Goal: Information Seeking & Learning: Learn about a topic

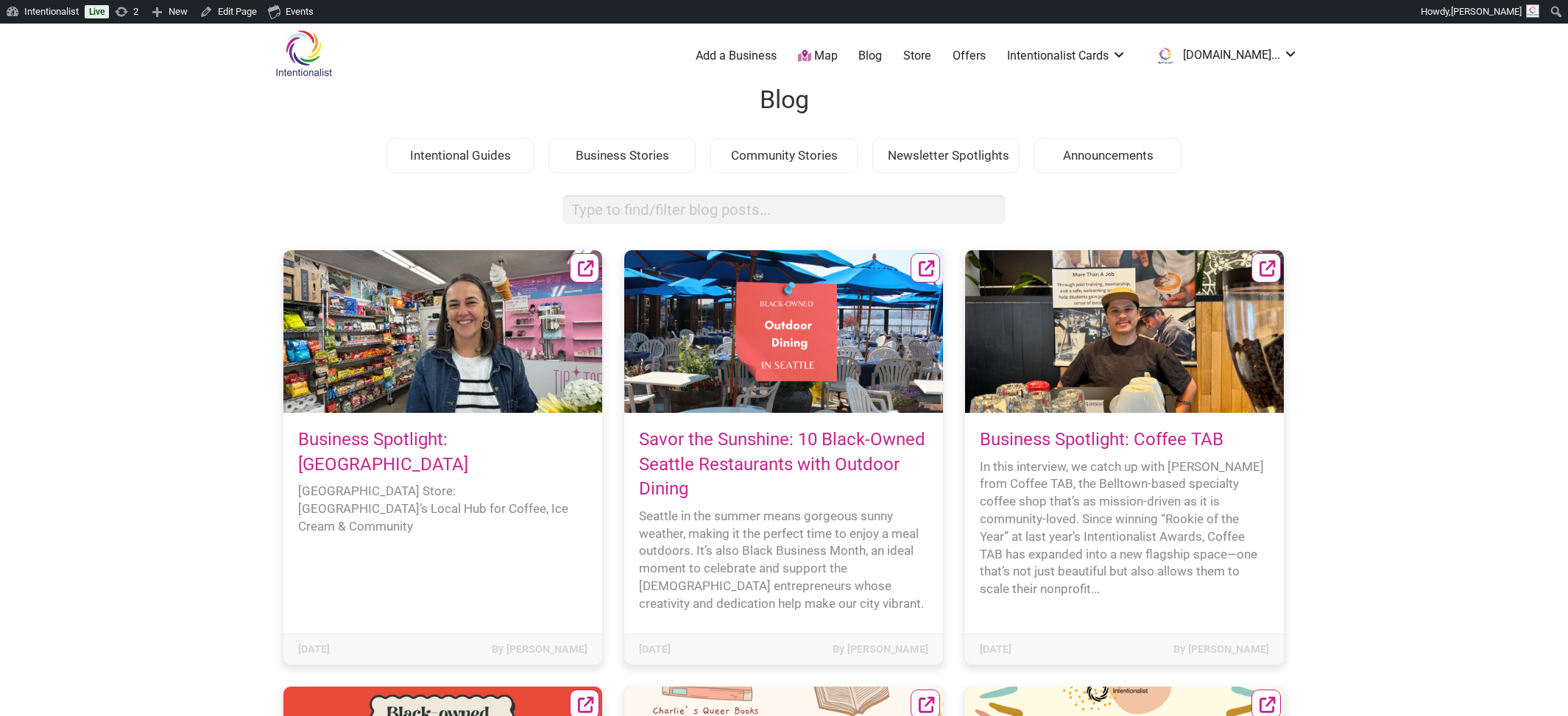
click at [382, 440] on link "Business Spotlight: Highland Park Corner Store" at bounding box center [383, 452] width 170 height 46
click at [364, 438] on link "Business Spotlight: Highland Park Corner Store" at bounding box center [383, 452] width 170 height 46
click at [586, 269] on icon at bounding box center [586, 269] width 16 height 16
click at [780, 435] on link "Savor the Sunshine: 10 Black-Owned Seattle Restaurants with Outdoor Dining" at bounding box center [782, 464] width 286 height 70
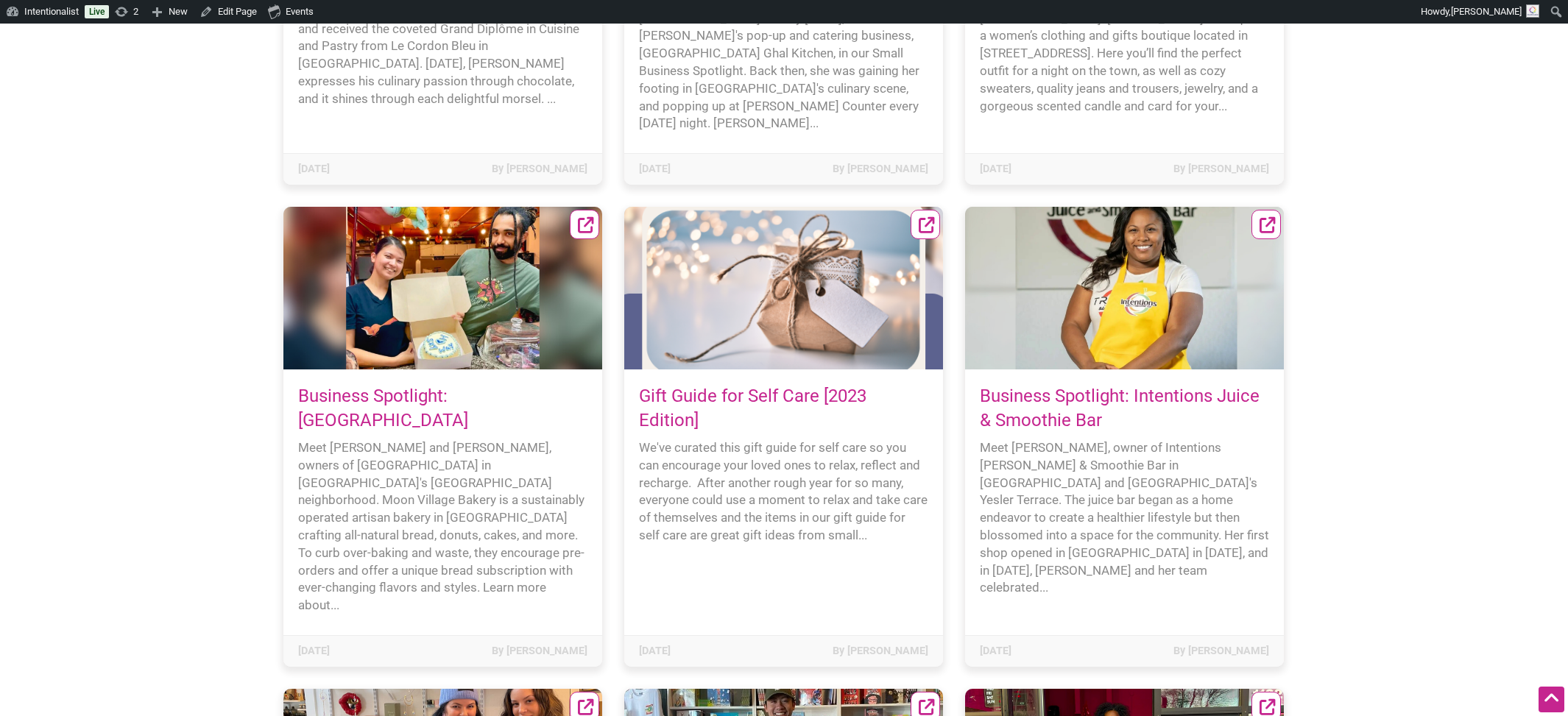
scroll to position [14351, 0]
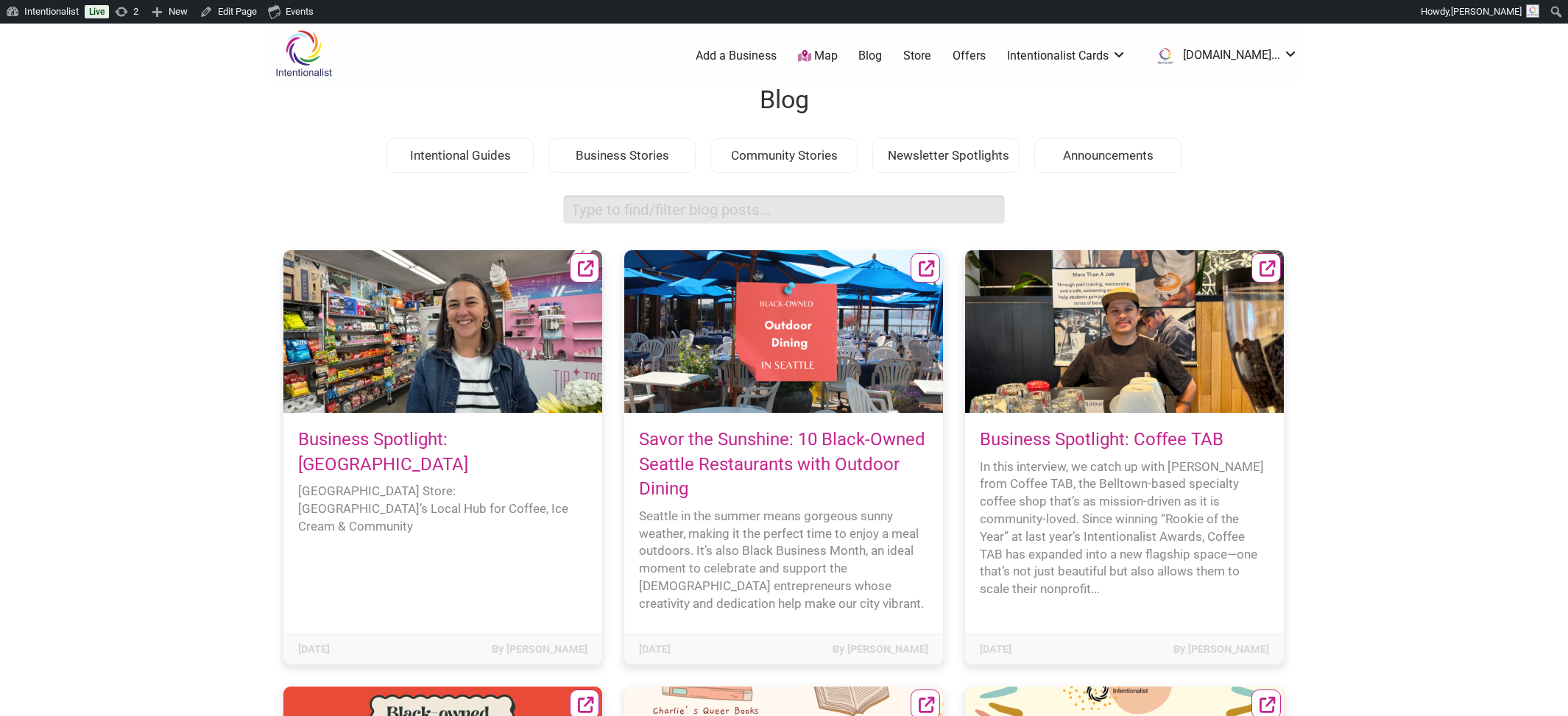
click at [614, 205] on input "search box" at bounding box center [784, 210] width 442 height 29
type input "libraries"
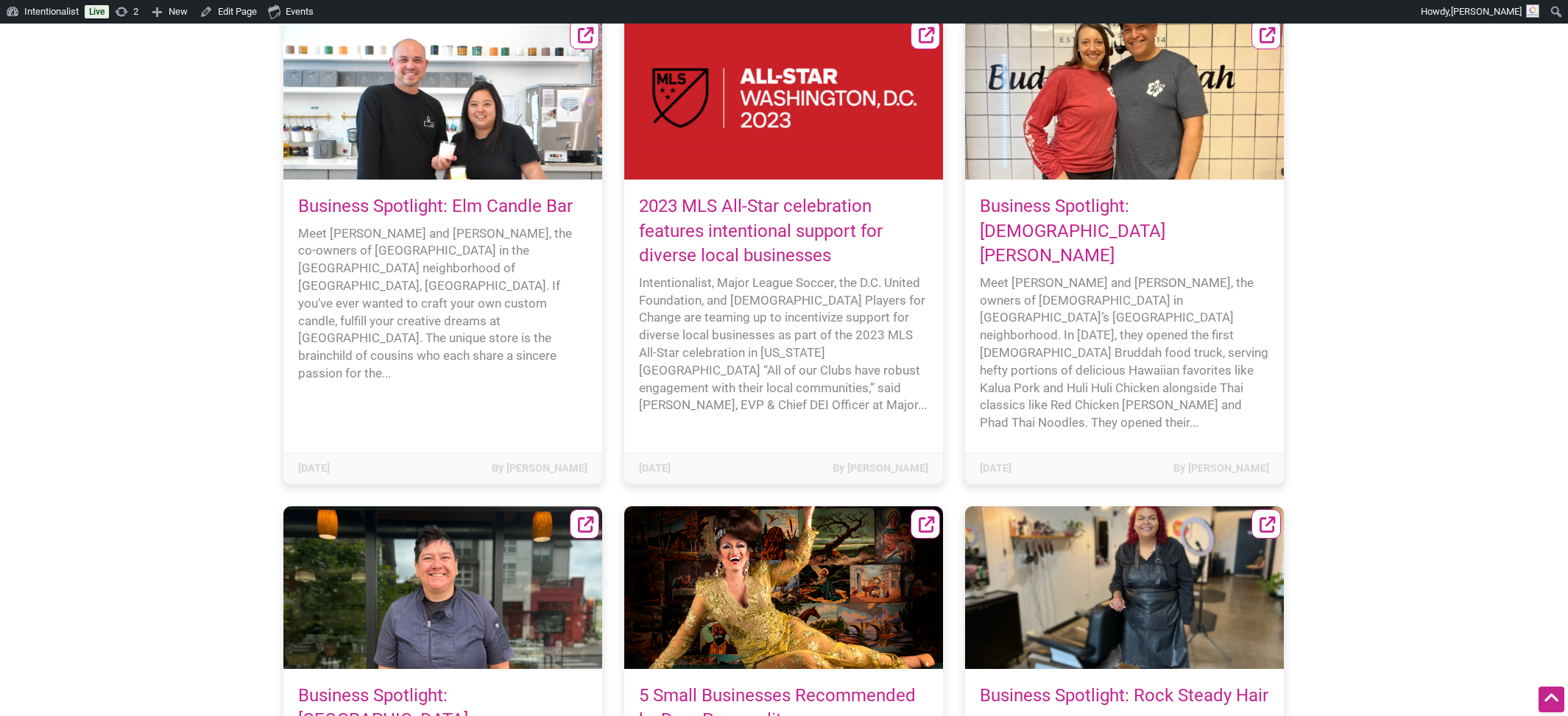
scroll to position [19696, 0]
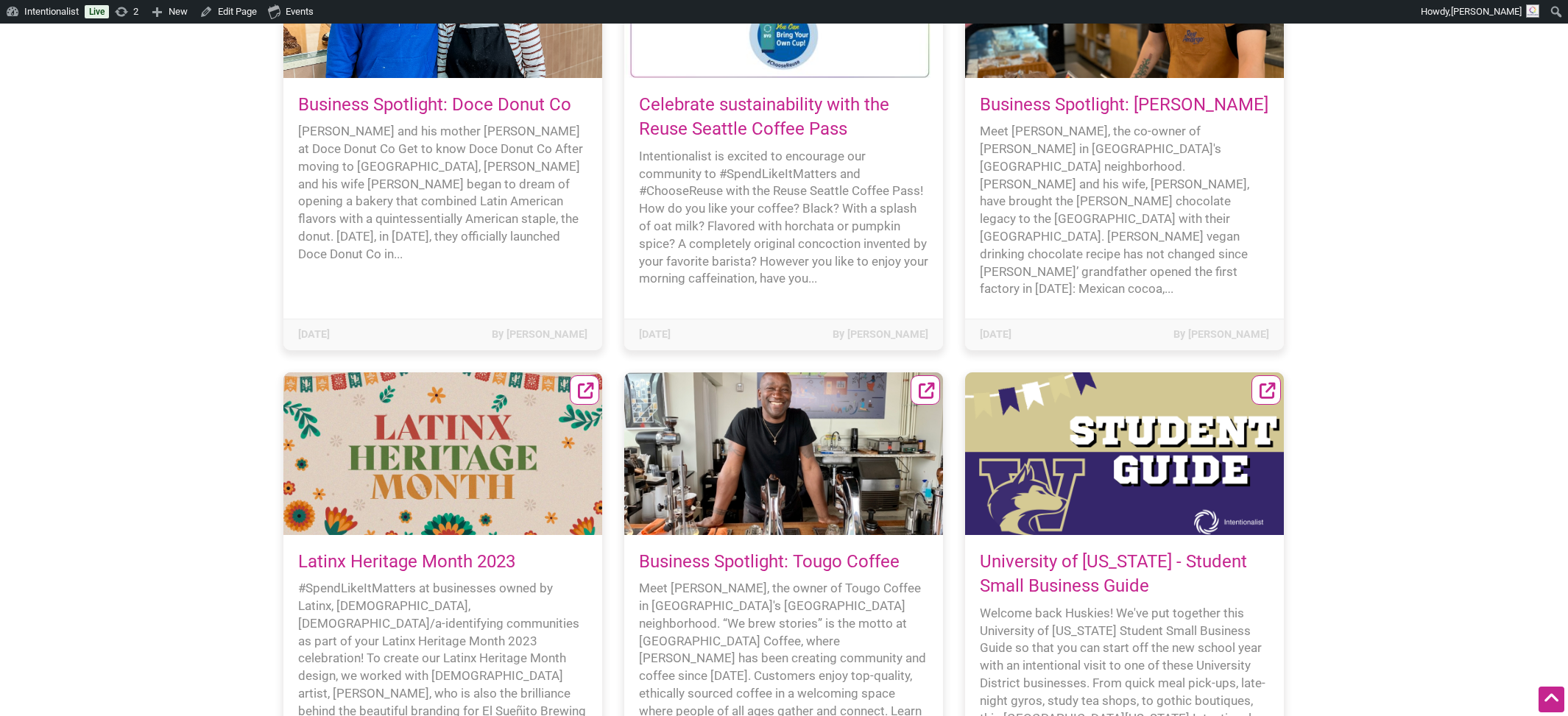
scroll to position [17924, 0]
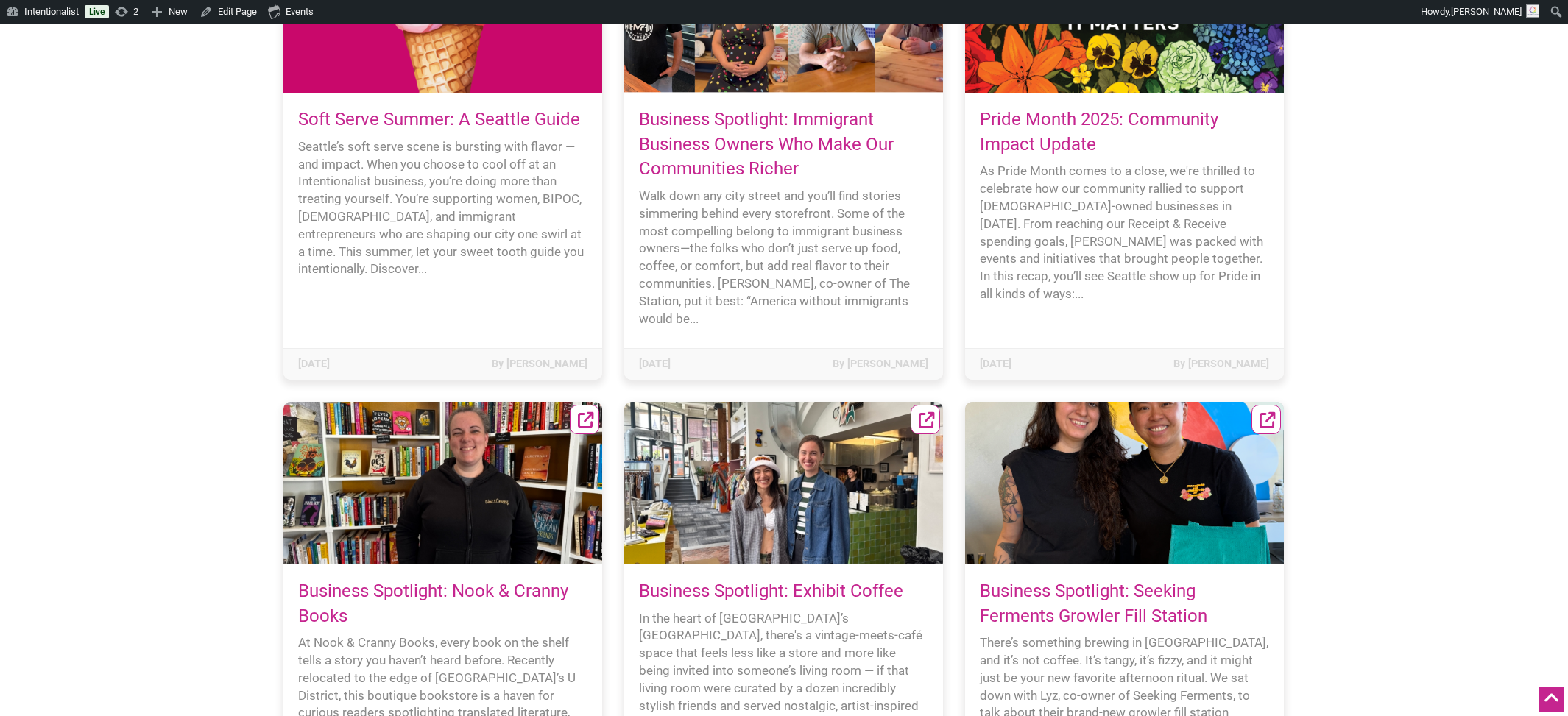
scroll to position [1227, 0]
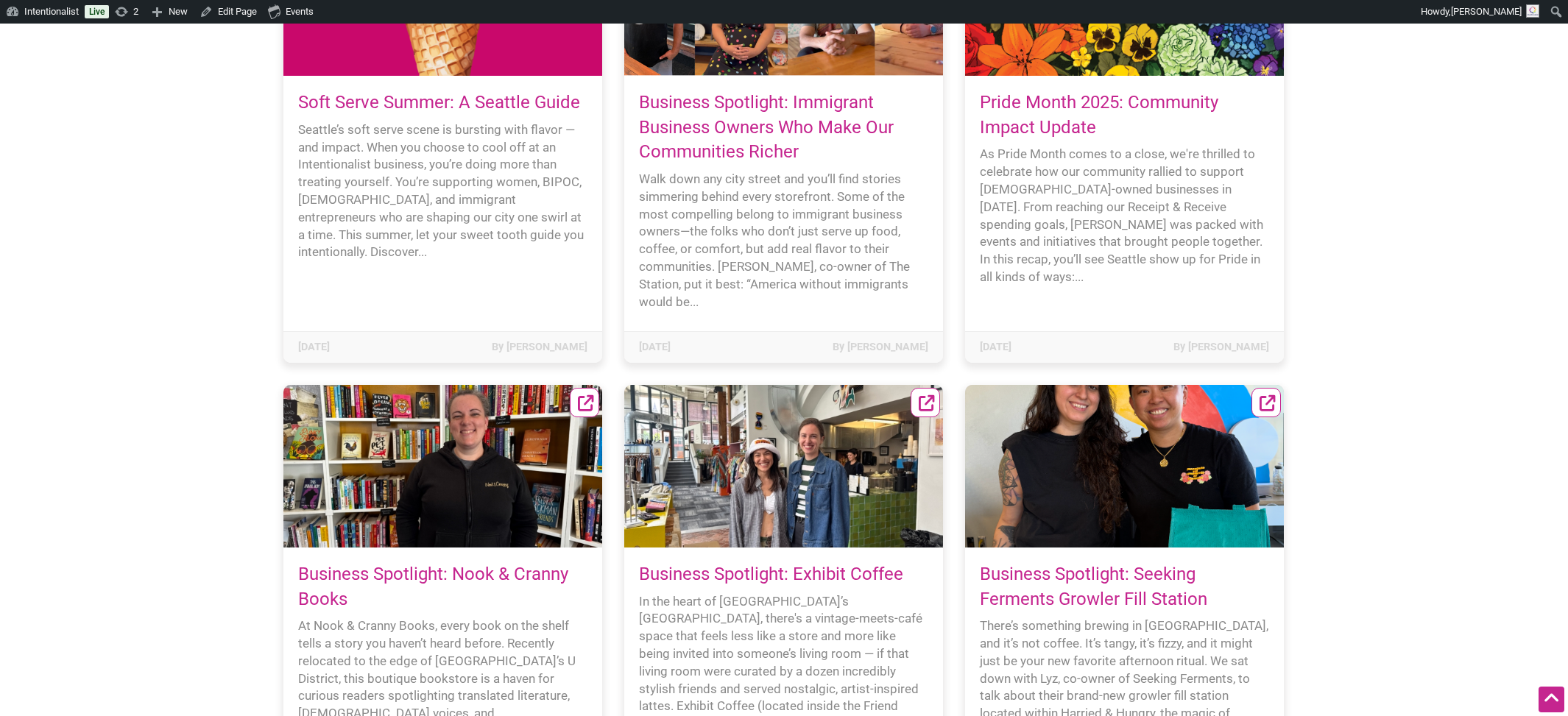
click at [736, 146] on link "Business Spotlight: Immigrant Business Owners Who Make Our Communities Richer" at bounding box center [767, 127] width 255 height 70
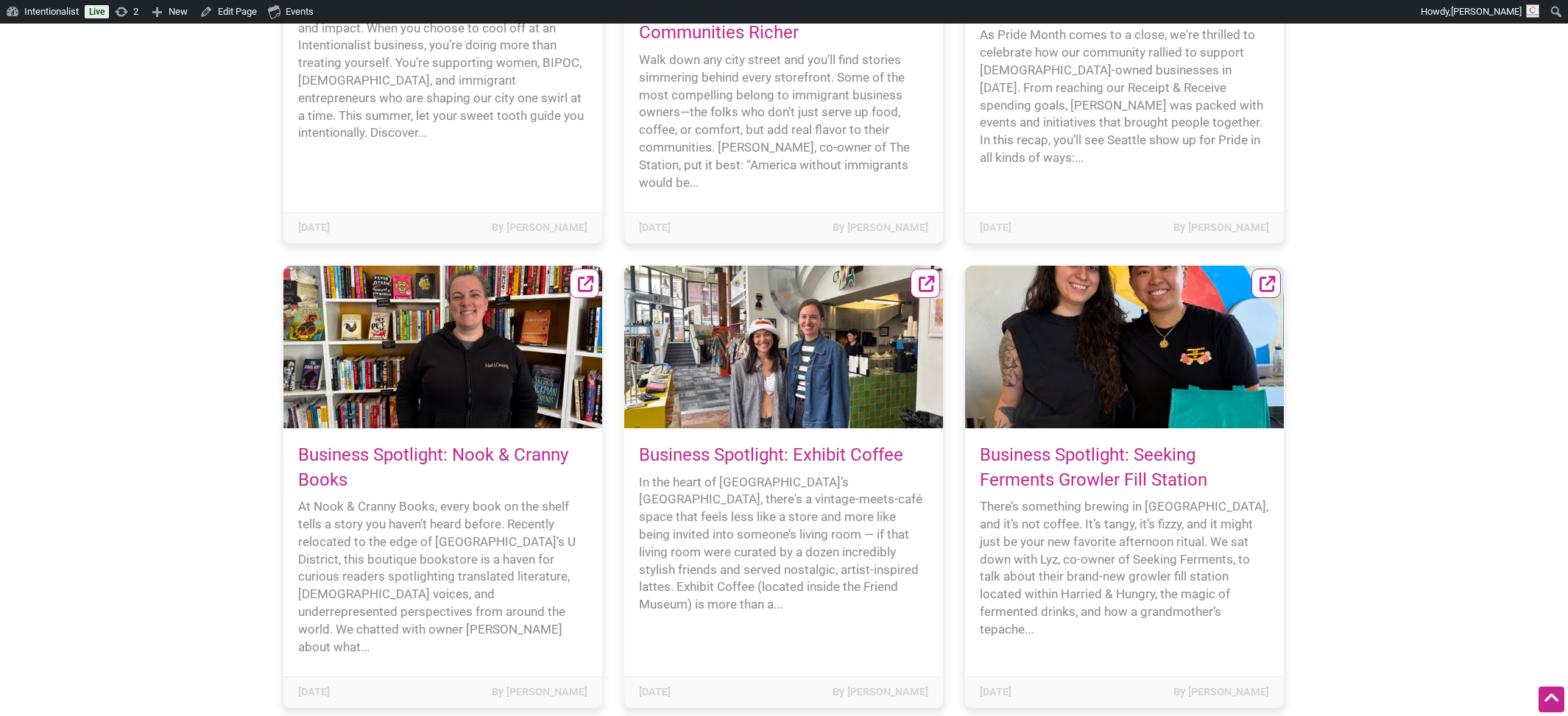
scroll to position [1347, 0]
click at [444, 553] on div "At Nook & Cranny Books, every book on the shelf tells a story you haven’t heard…" at bounding box center [443, 576] width 289 height 157
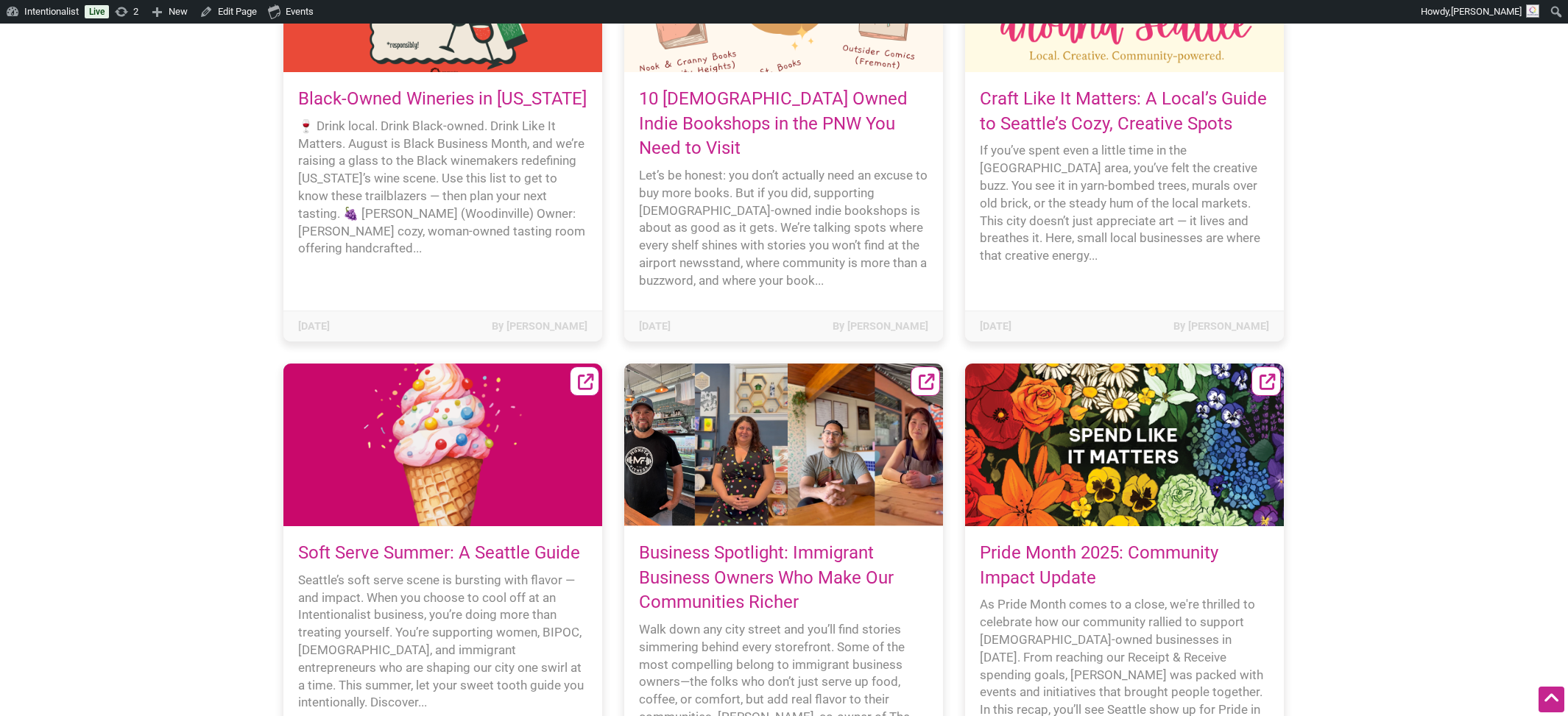
scroll to position [795, 0]
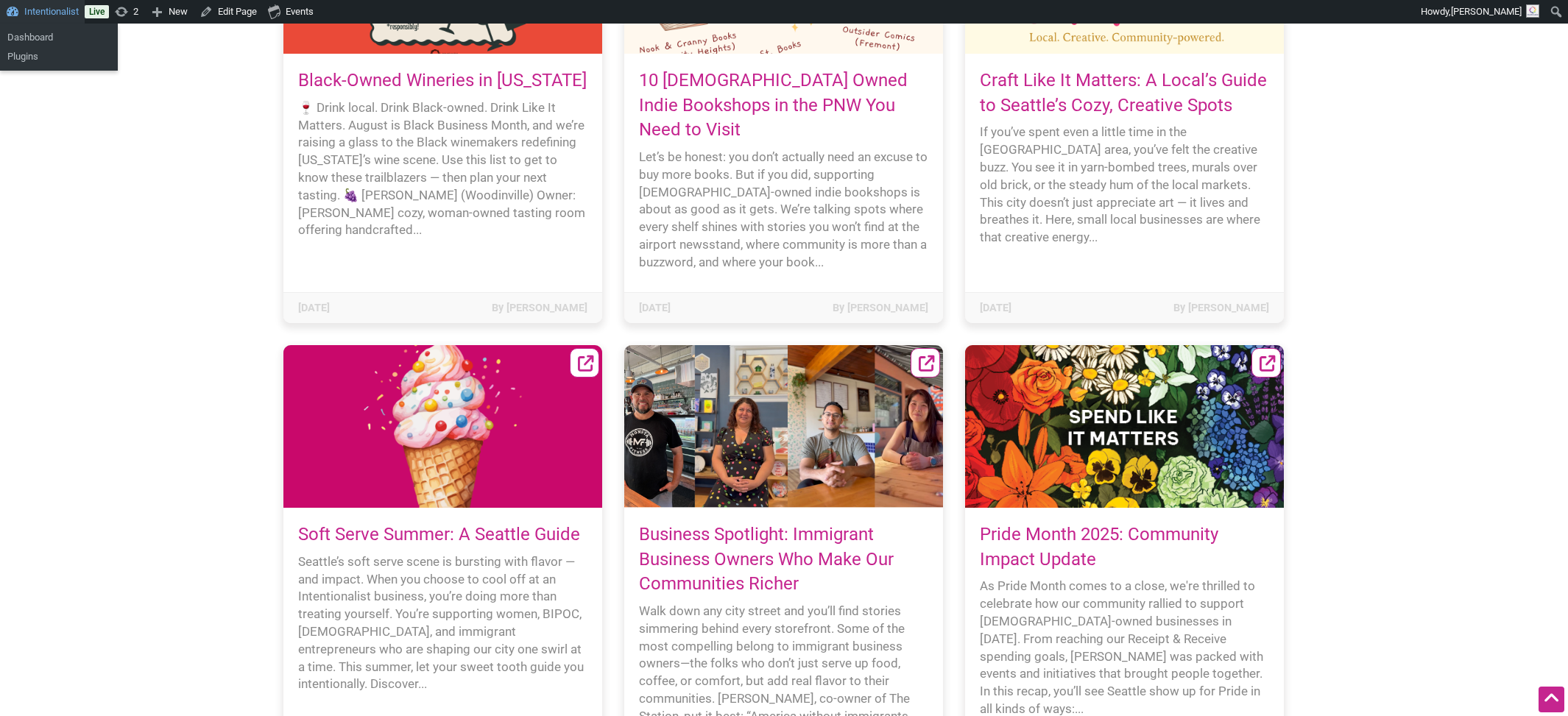
click at [39, 8] on link "Intentionalist" at bounding box center [42, 12] width 85 height 24
